Goal: Connect with others: Connect with others

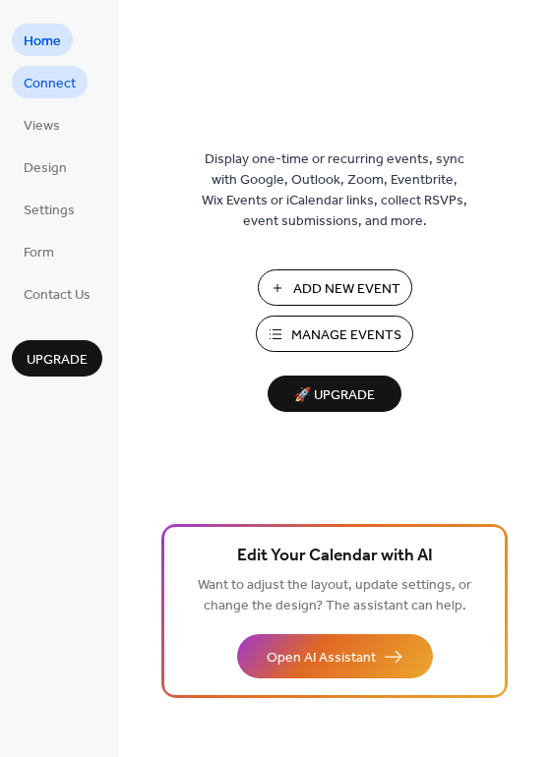
click at [58, 77] on span "Connect" at bounding box center [50, 84] width 52 height 21
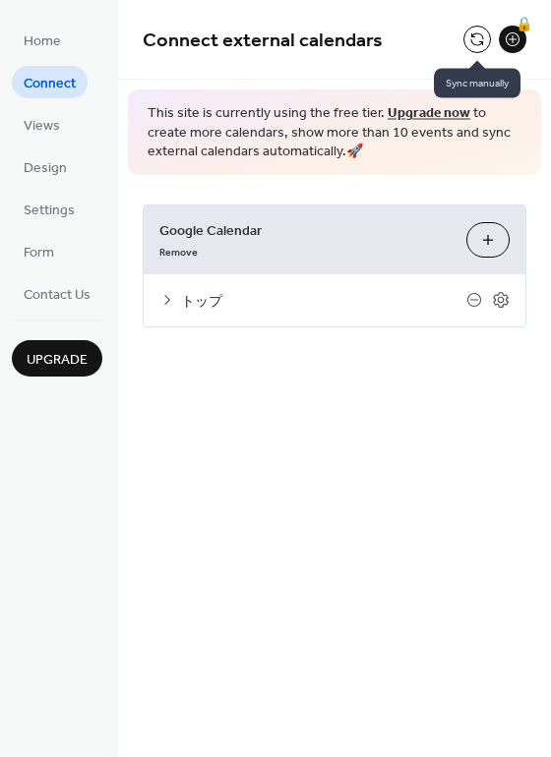
click at [479, 43] on button at bounding box center [477, 40] width 28 height 28
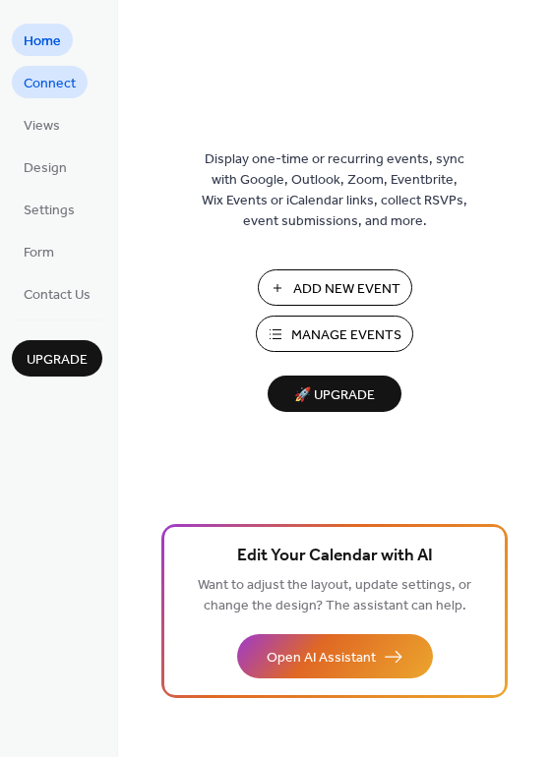
click at [74, 87] on span "Connect" at bounding box center [50, 84] width 52 height 21
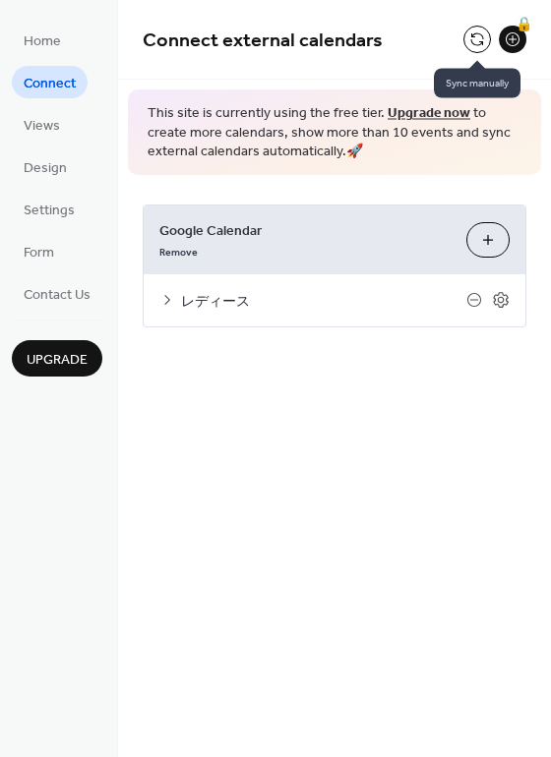
click at [473, 35] on button at bounding box center [477, 40] width 28 height 28
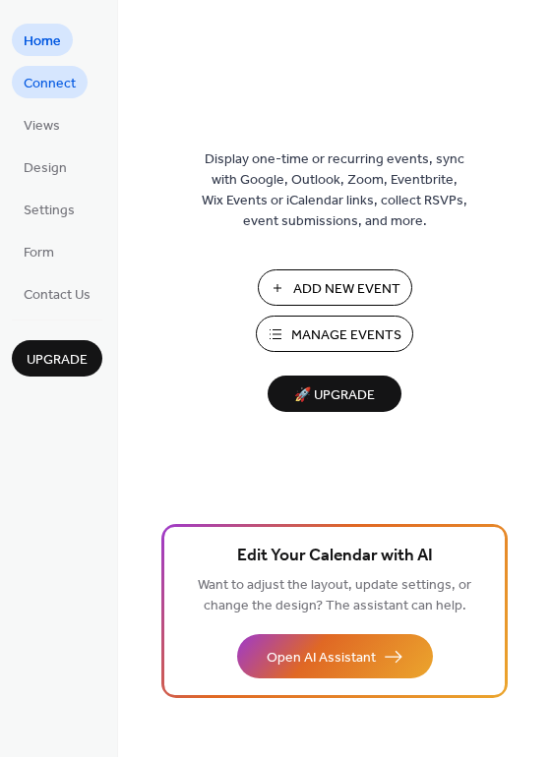
click at [70, 89] on span "Connect" at bounding box center [50, 84] width 52 height 21
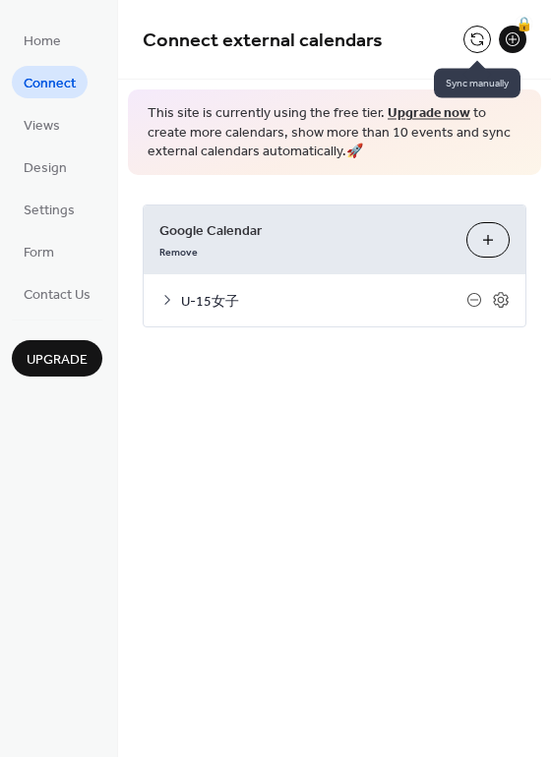
click at [484, 42] on button at bounding box center [477, 40] width 28 height 28
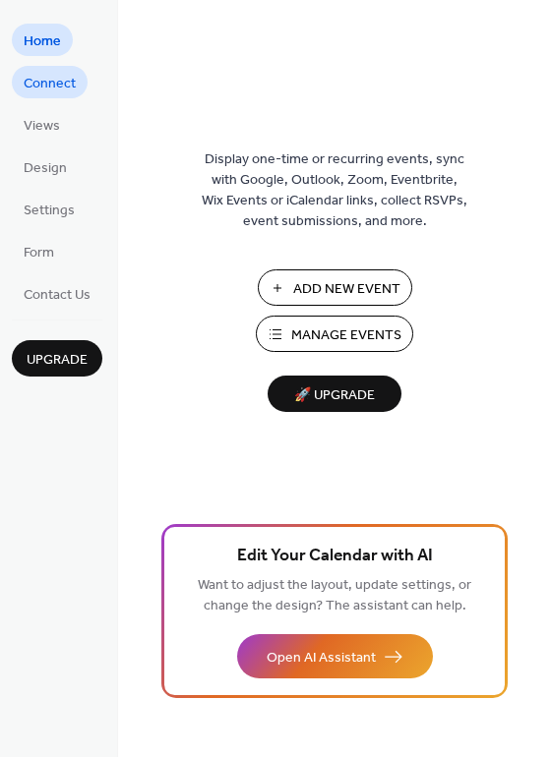
click at [76, 83] on link "Connect" at bounding box center [50, 82] width 76 height 32
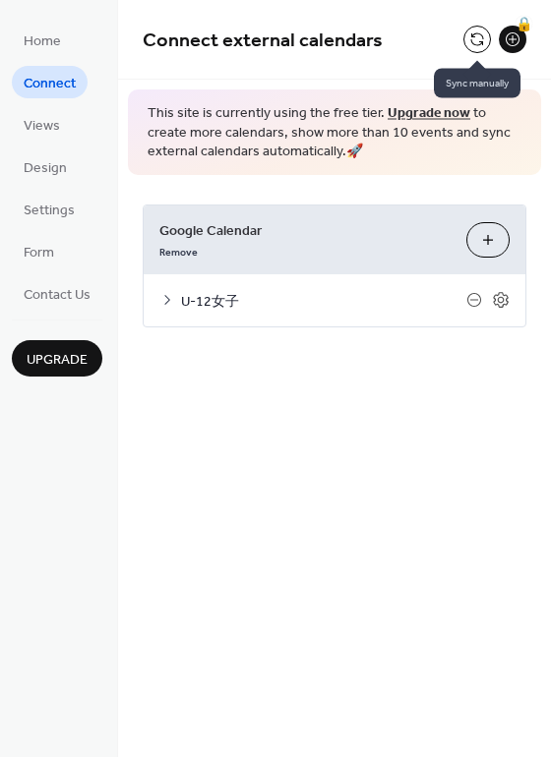
click at [471, 35] on button at bounding box center [477, 40] width 28 height 28
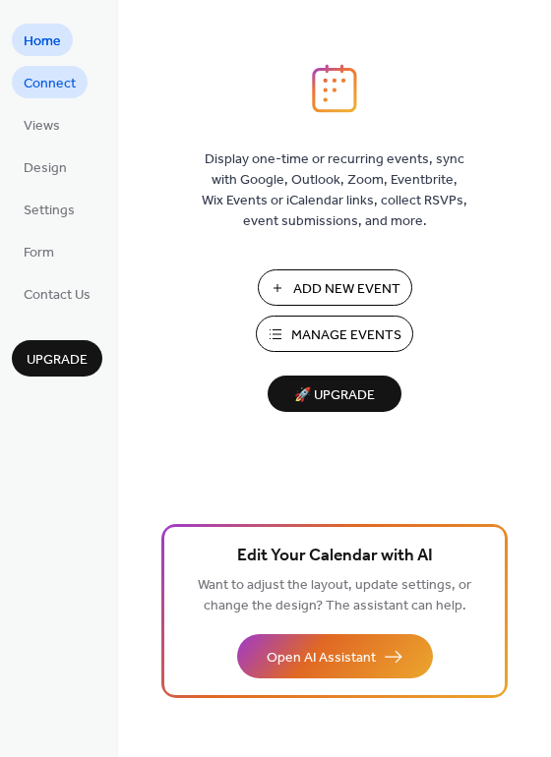
click at [59, 86] on span "Connect" at bounding box center [50, 84] width 52 height 21
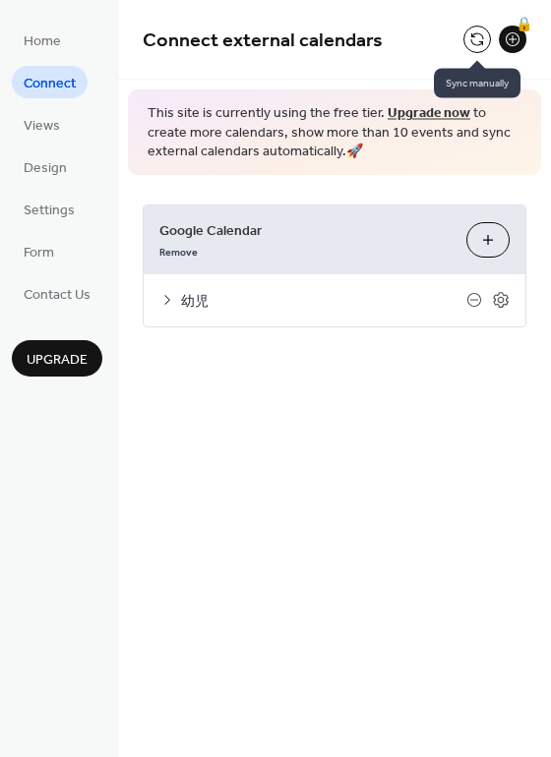
click at [476, 32] on button at bounding box center [477, 40] width 28 height 28
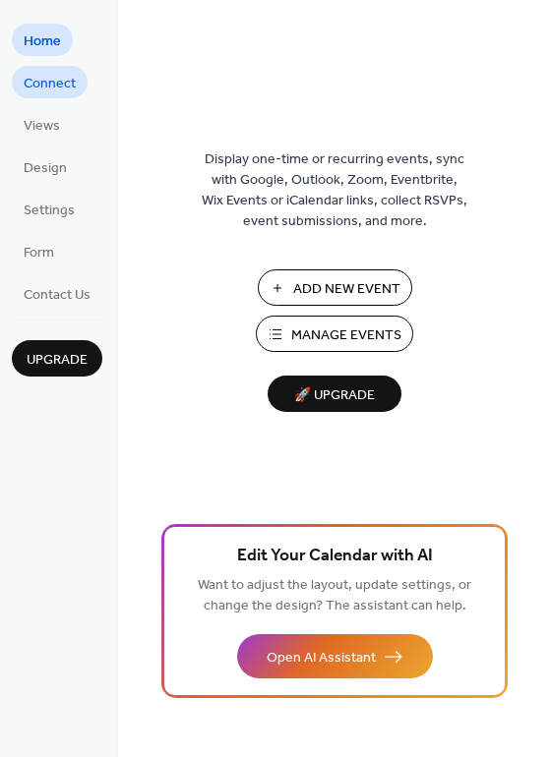
click at [30, 77] on span "Connect" at bounding box center [50, 84] width 52 height 21
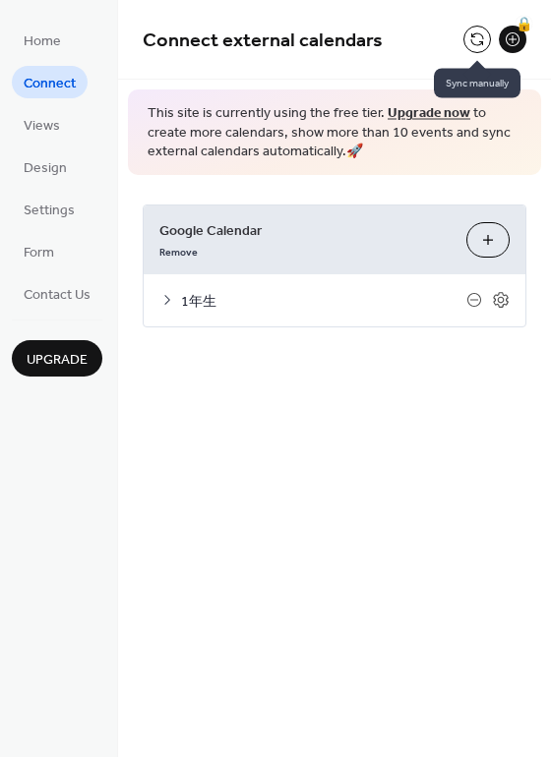
click at [470, 28] on div at bounding box center [477, 40] width 28 height 28
click at [474, 35] on button at bounding box center [477, 40] width 28 height 28
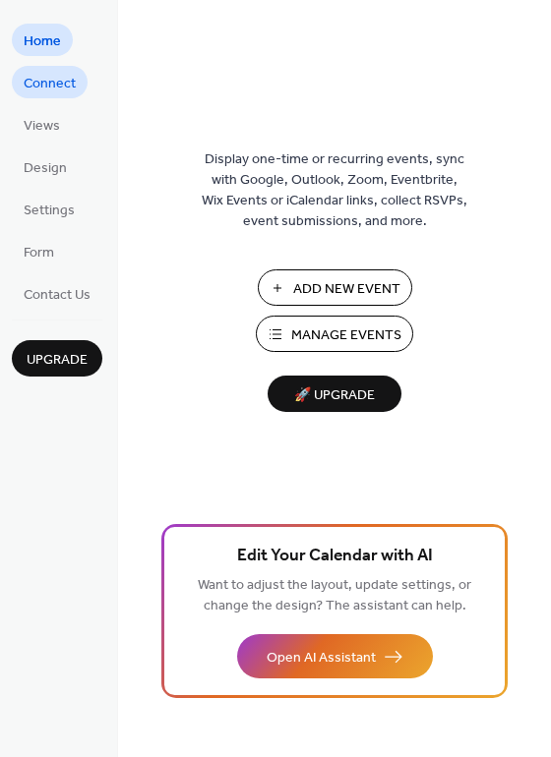
click at [62, 78] on span "Connect" at bounding box center [50, 84] width 52 height 21
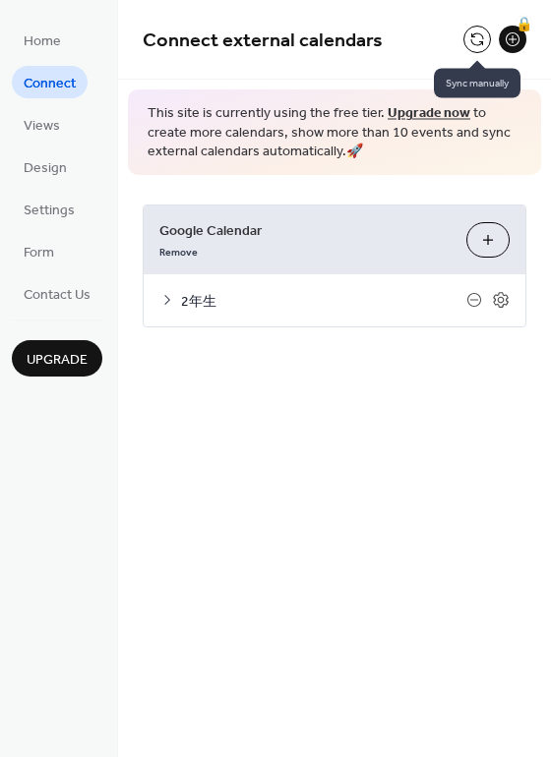
click at [473, 31] on button at bounding box center [477, 40] width 28 height 28
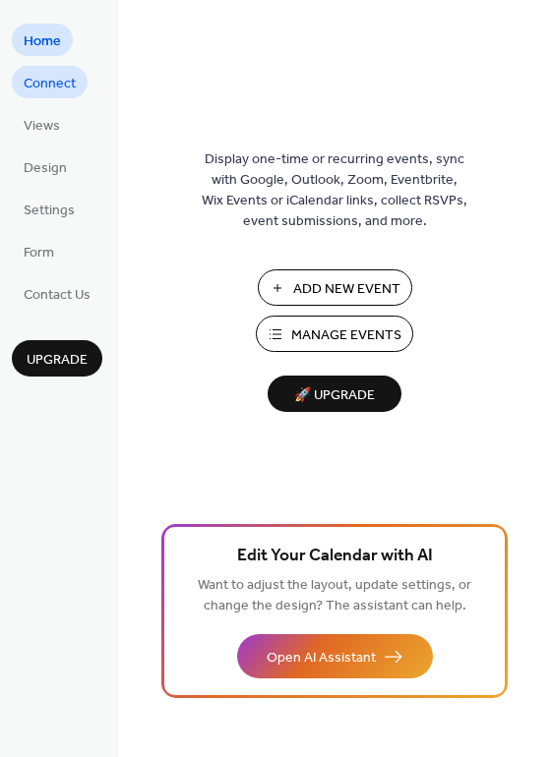
click at [62, 87] on span "Connect" at bounding box center [50, 84] width 52 height 21
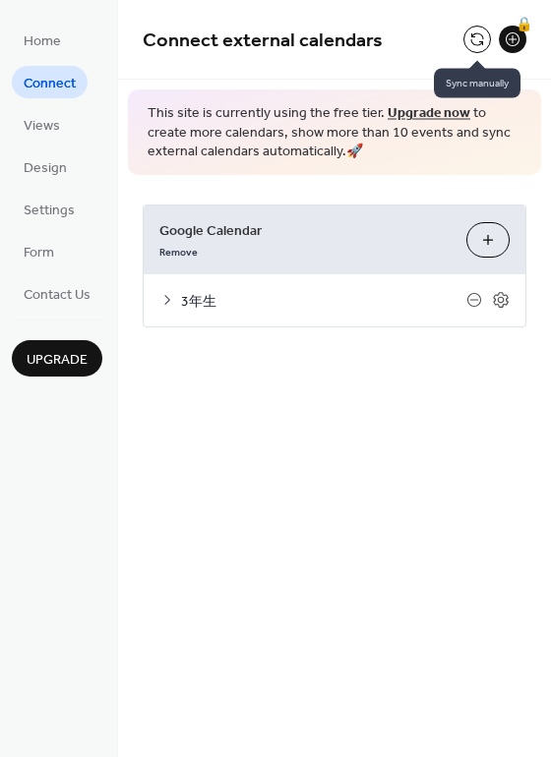
click at [479, 40] on button at bounding box center [477, 40] width 28 height 28
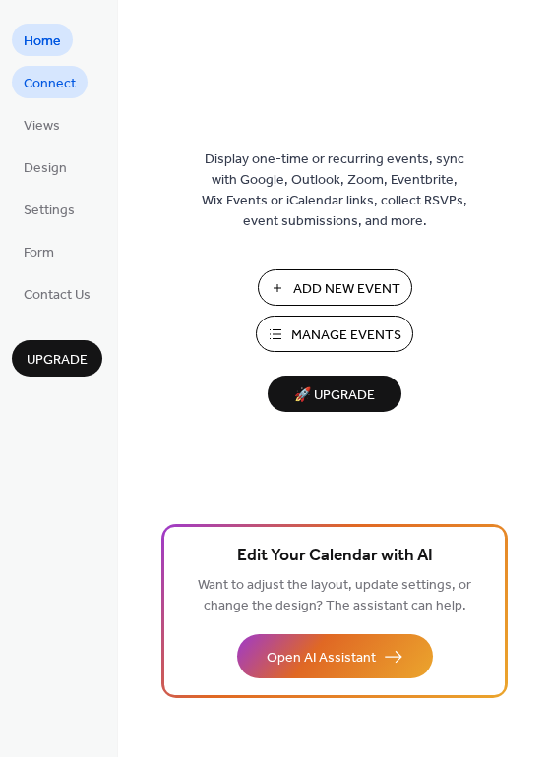
click at [49, 83] on span "Connect" at bounding box center [50, 84] width 52 height 21
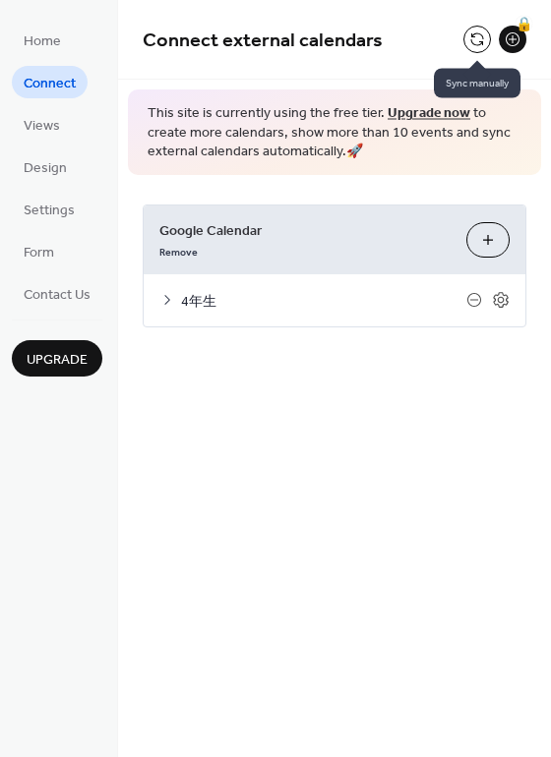
click at [473, 45] on button at bounding box center [477, 40] width 28 height 28
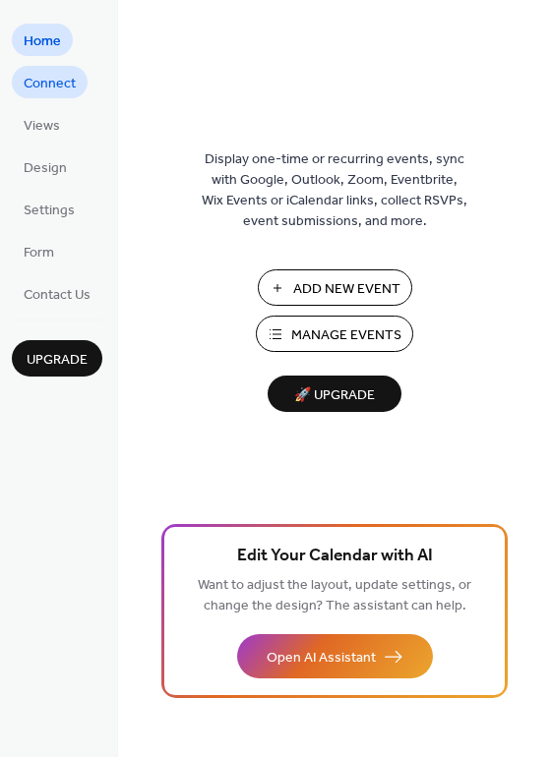
click at [73, 82] on span "Connect" at bounding box center [50, 84] width 52 height 21
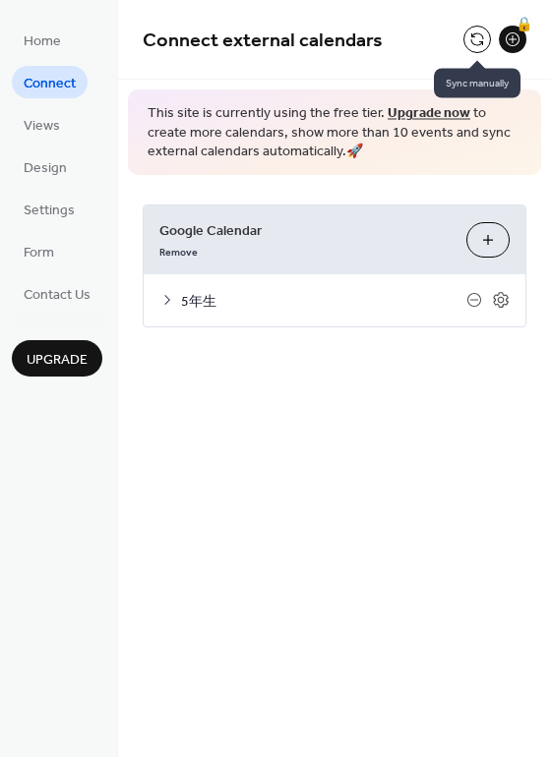
click at [480, 34] on button at bounding box center [477, 40] width 28 height 28
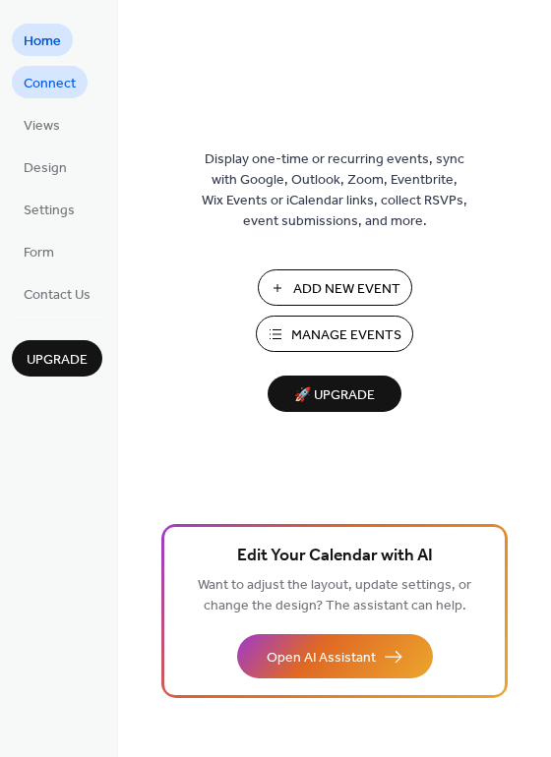
click at [60, 75] on span "Connect" at bounding box center [50, 84] width 52 height 21
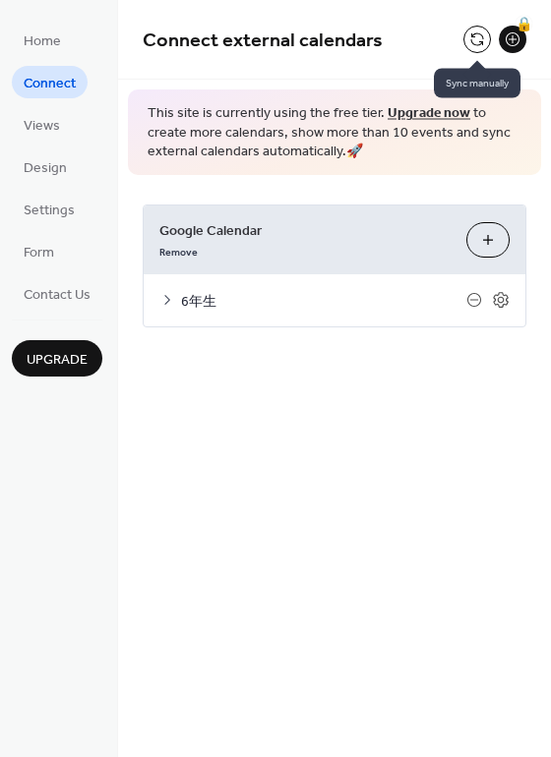
click at [466, 31] on button at bounding box center [477, 40] width 28 height 28
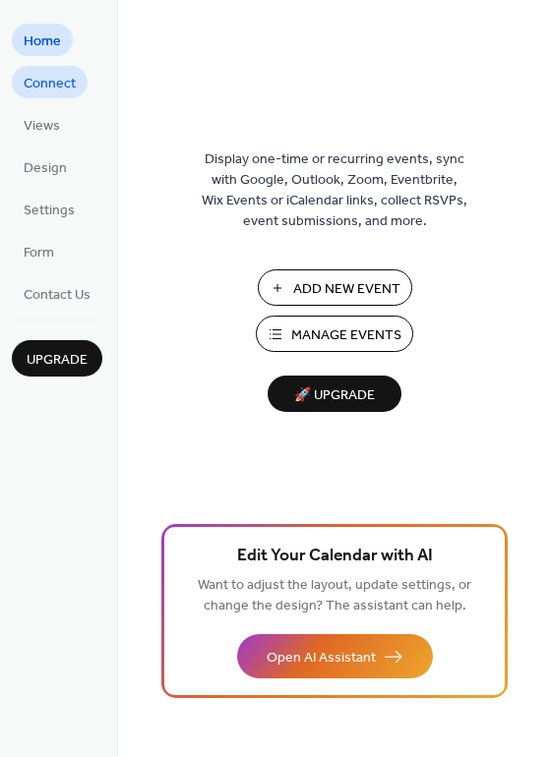
click at [54, 84] on span "Connect" at bounding box center [50, 84] width 52 height 21
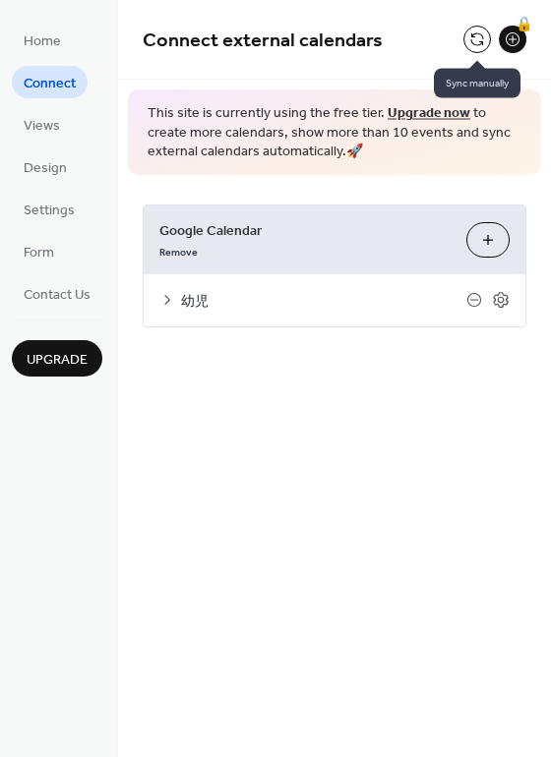
click at [479, 40] on button at bounding box center [477, 40] width 28 height 28
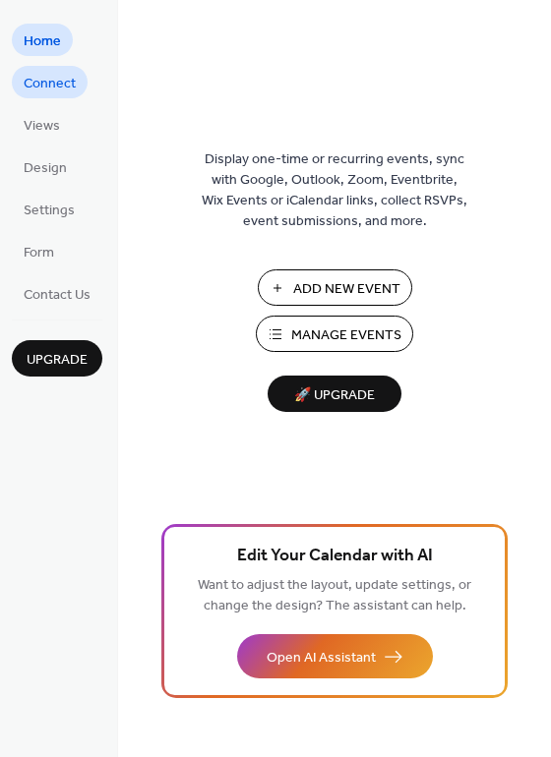
click at [57, 83] on span "Connect" at bounding box center [50, 84] width 52 height 21
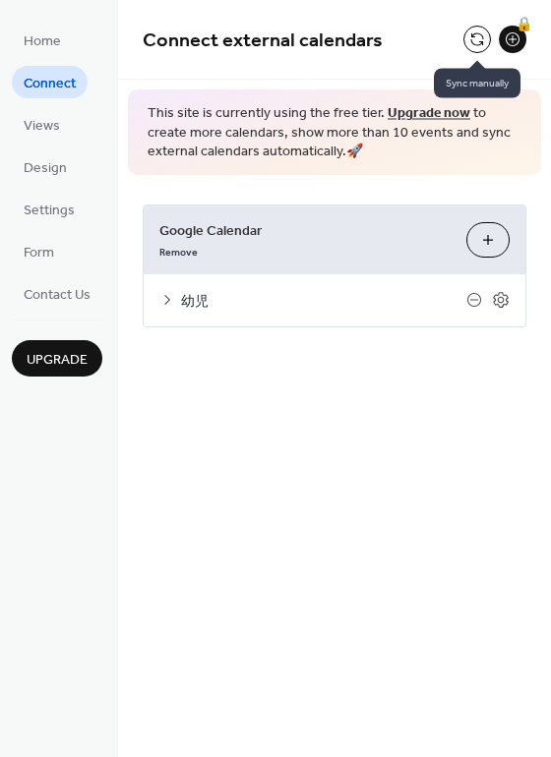
click at [468, 33] on button at bounding box center [477, 40] width 28 height 28
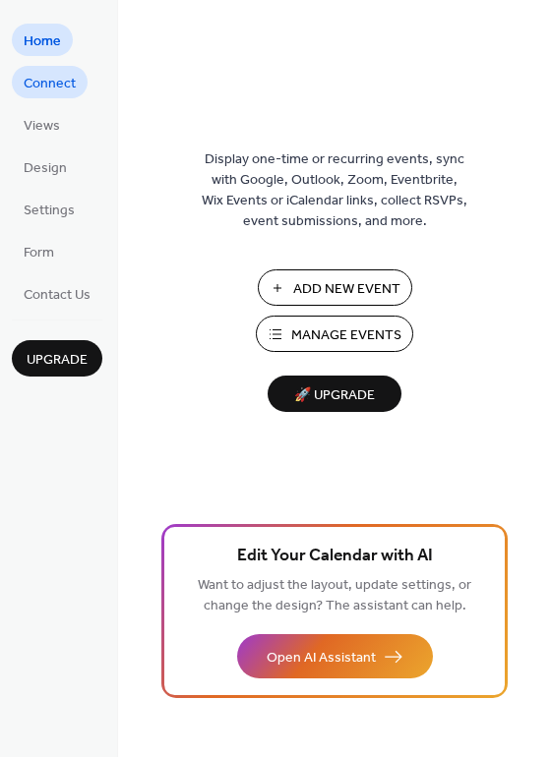
click at [62, 92] on span "Connect" at bounding box center [50, 84] width 52 height 21
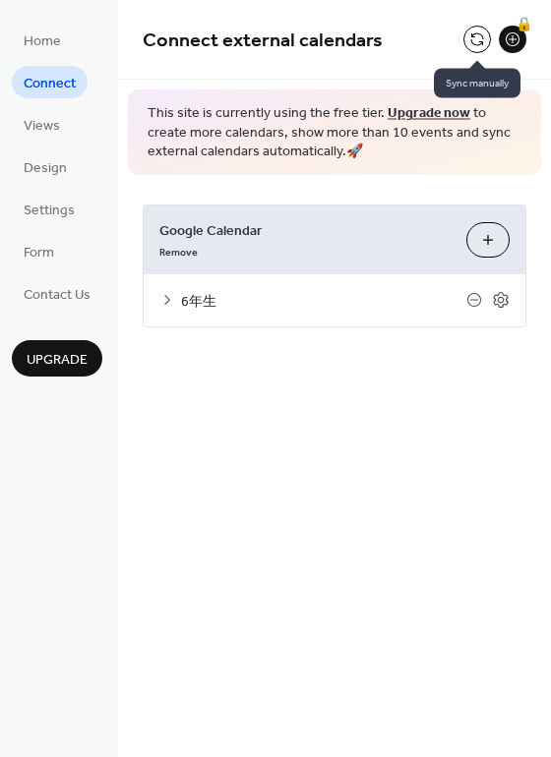
click at [466, 33] on button at bounding box center [477, 40] width 28 height 28
